Goal: Navigation & Orientation: Find specific page/section

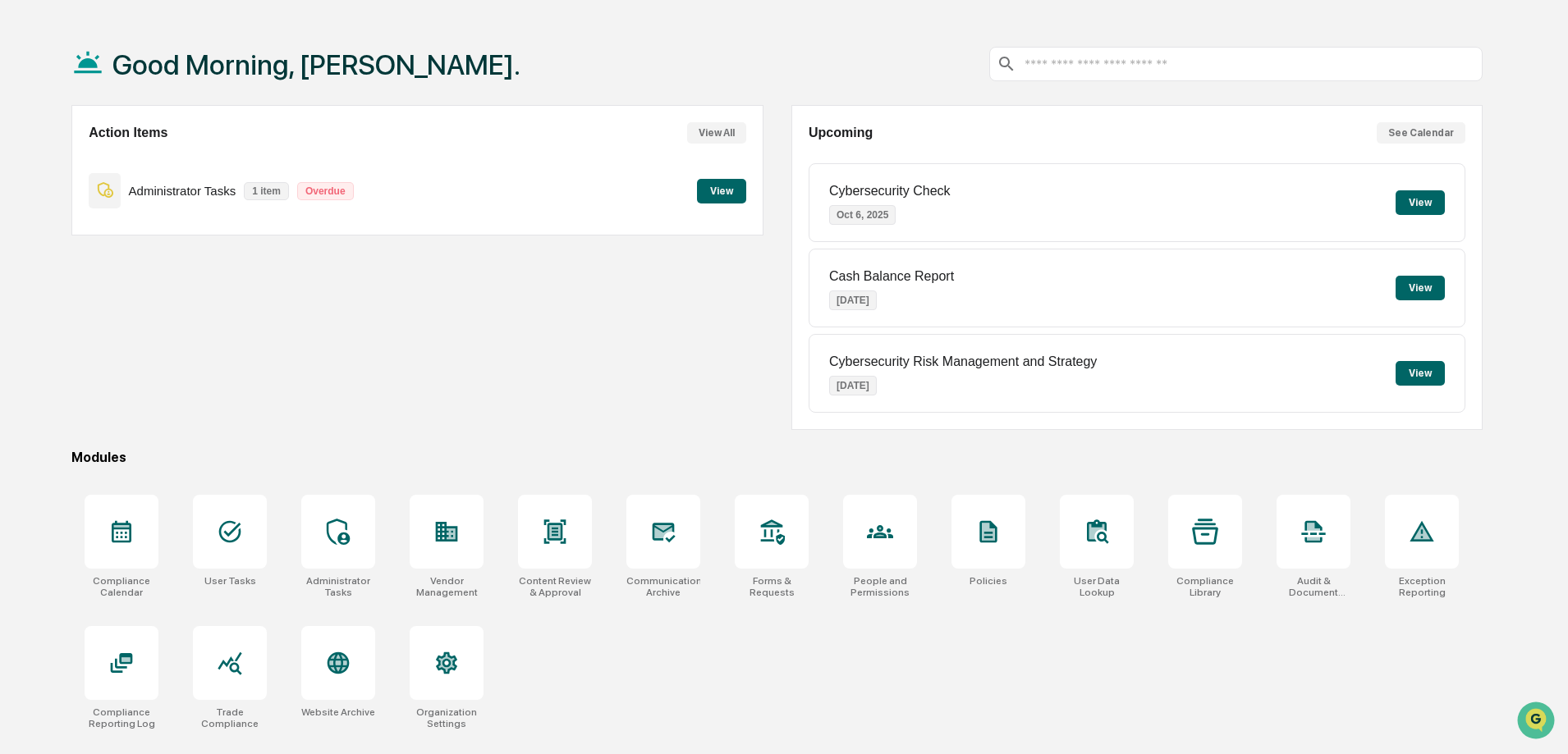
scroll to position [78, 0]
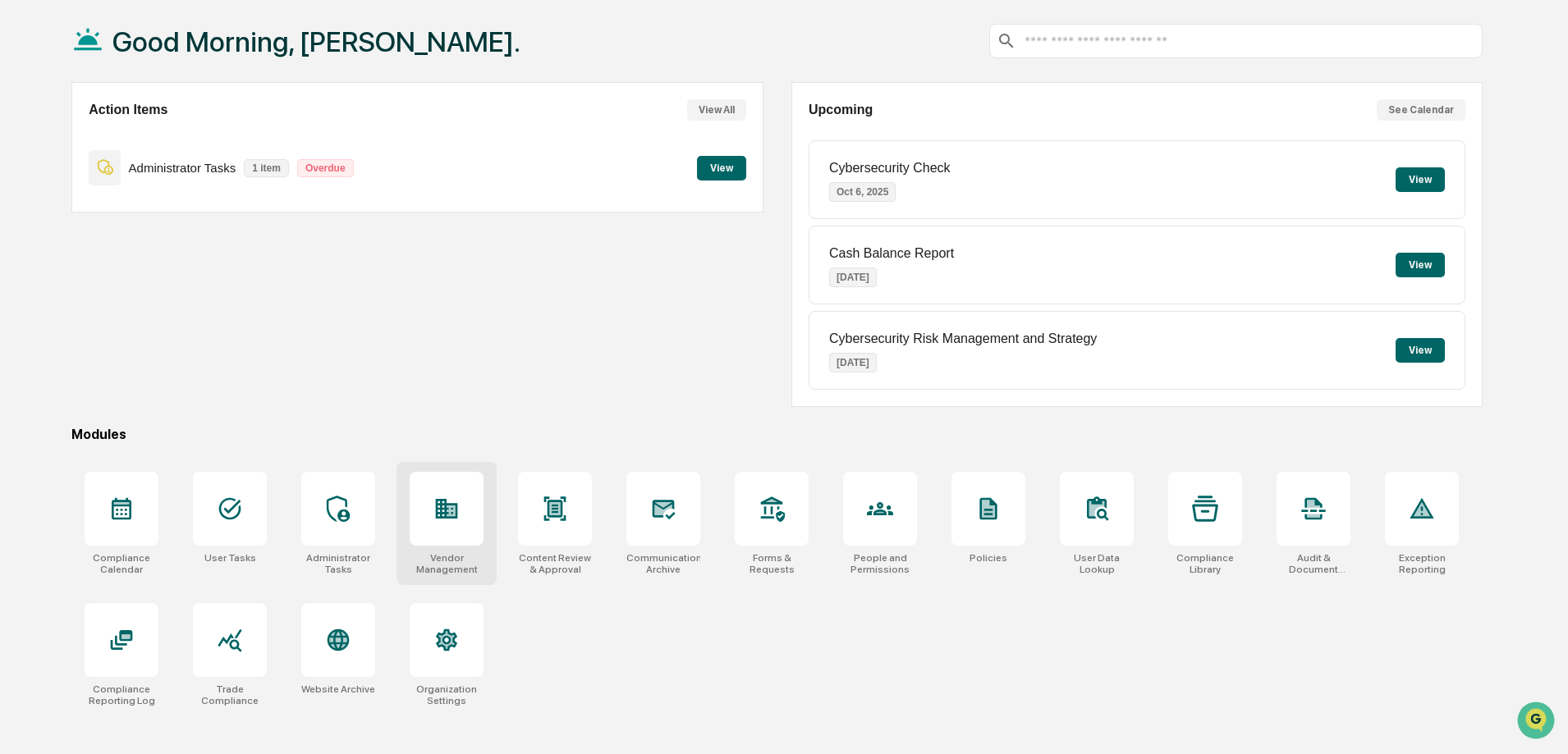
click at [428, 502] on div at bounding box center [446, 509] width 74 height 74
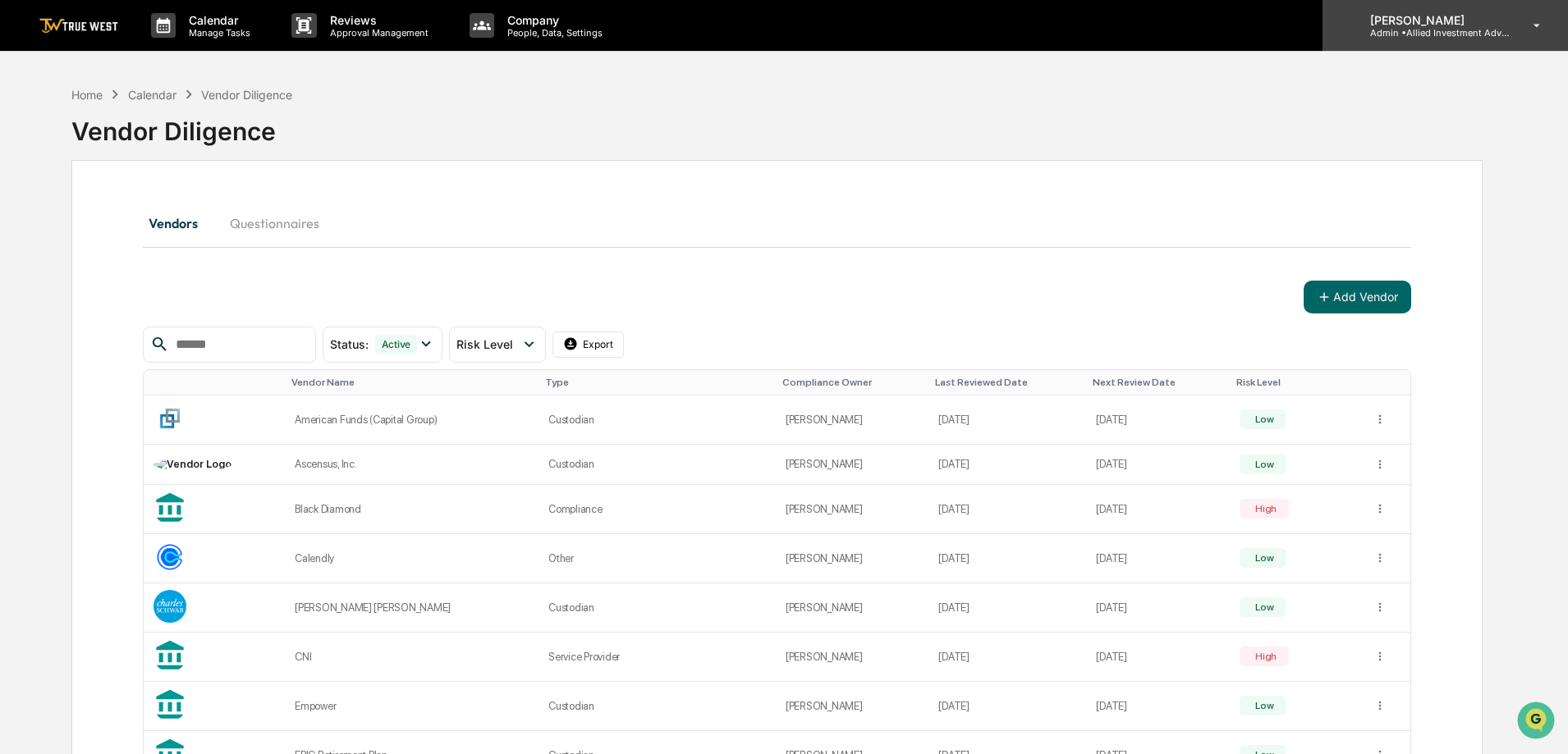
click at [1462, 24] on p "[PERSON_NAME]" at bounding box center [1433, 20] width 153 height 14
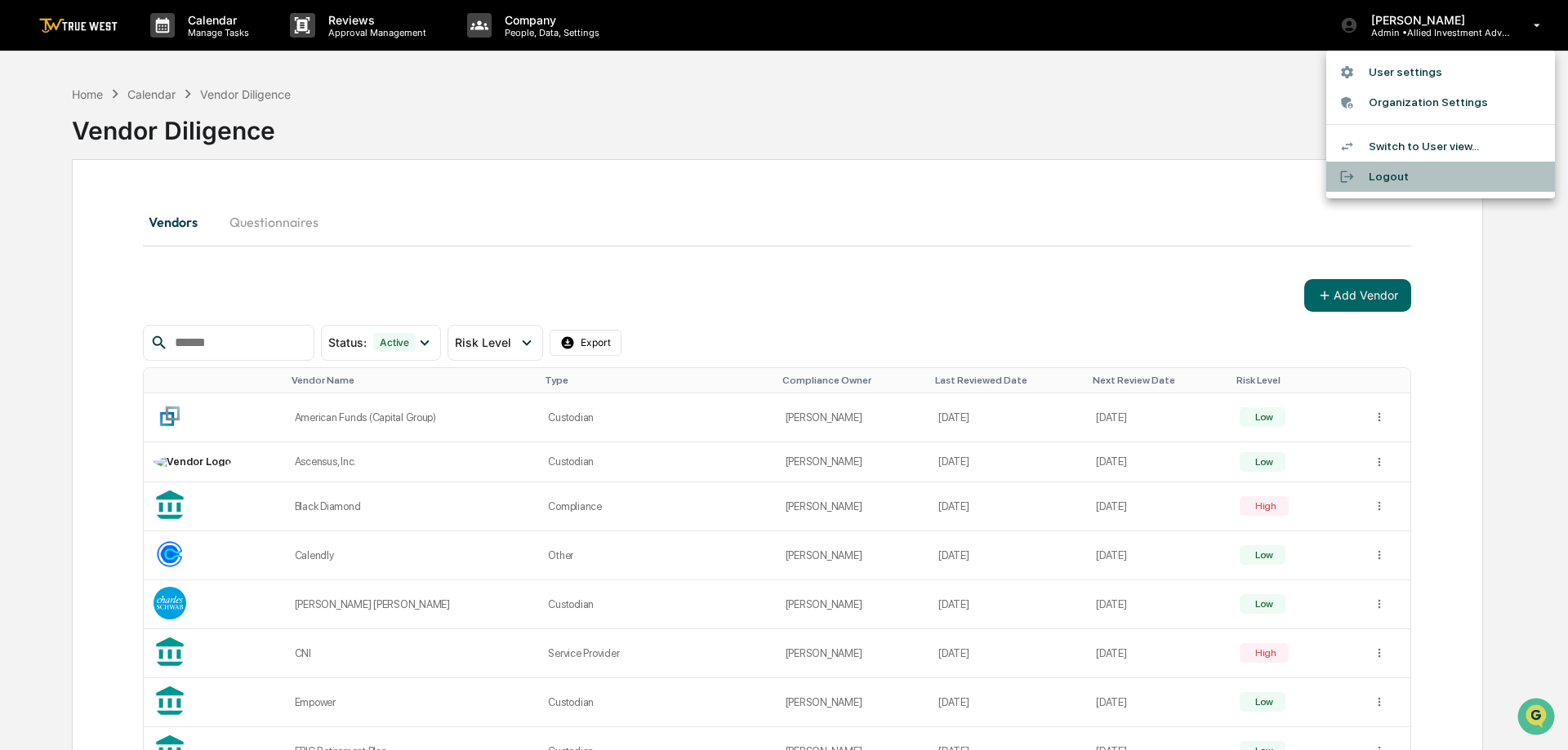
click at [1382, 177] on li "Logout" at bounding box center [1441, 177] width 229 height 31
